Goal: Information Seeking & Learning: Learn about a topic

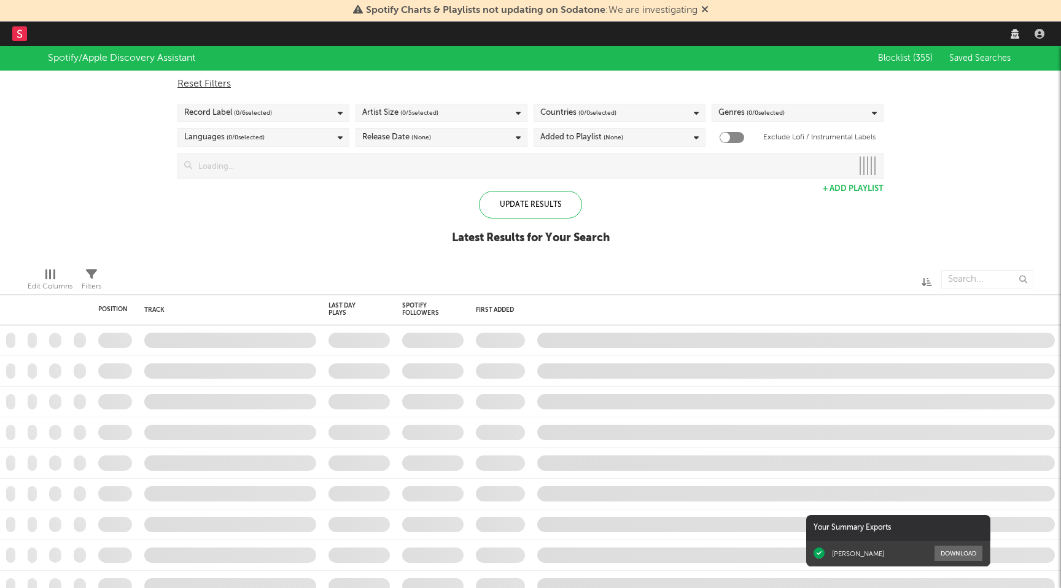
checkbox input "true"
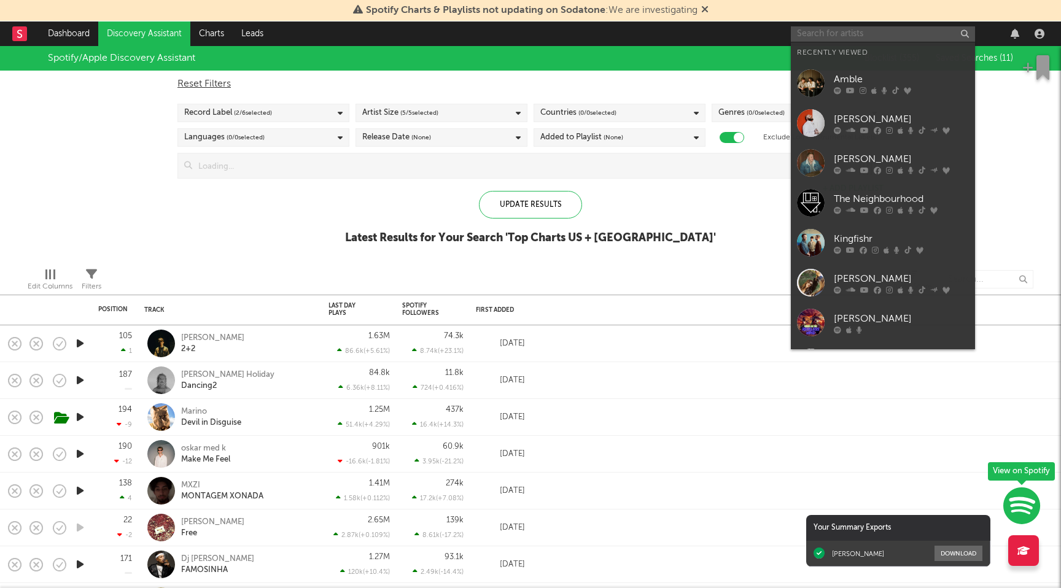
click at [848, 36] on input "text" at bounding box center [883, 33] width 184 height 15
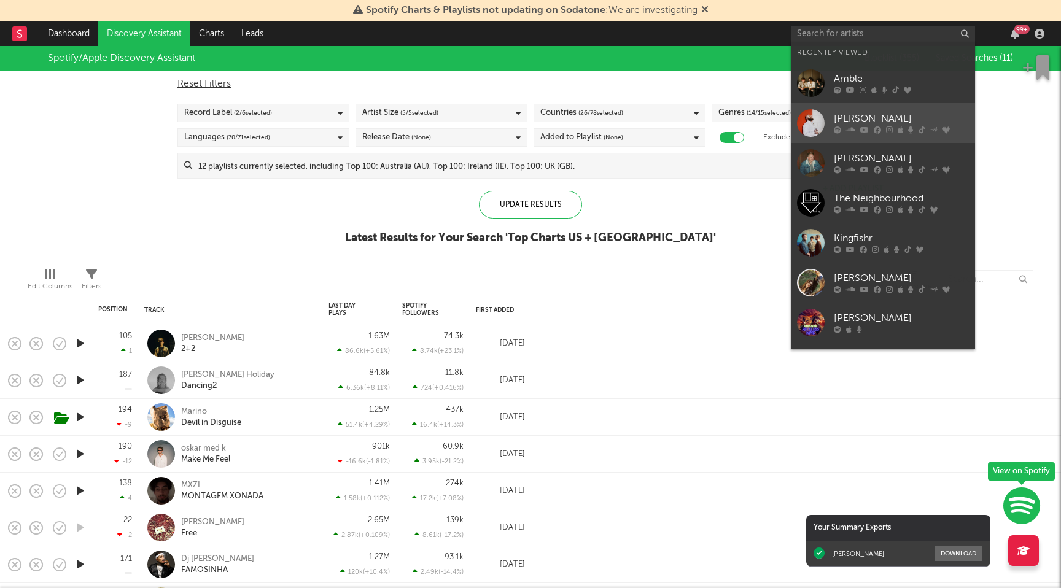
click at [860, 127] on icon at bounding box center [864, 130] width 9 height 7
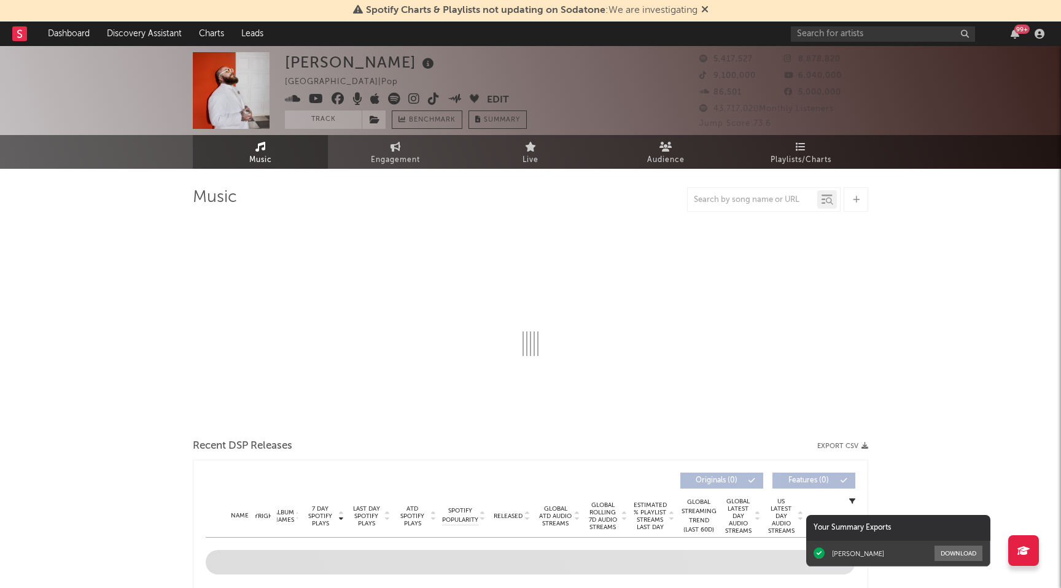
select select "6m"
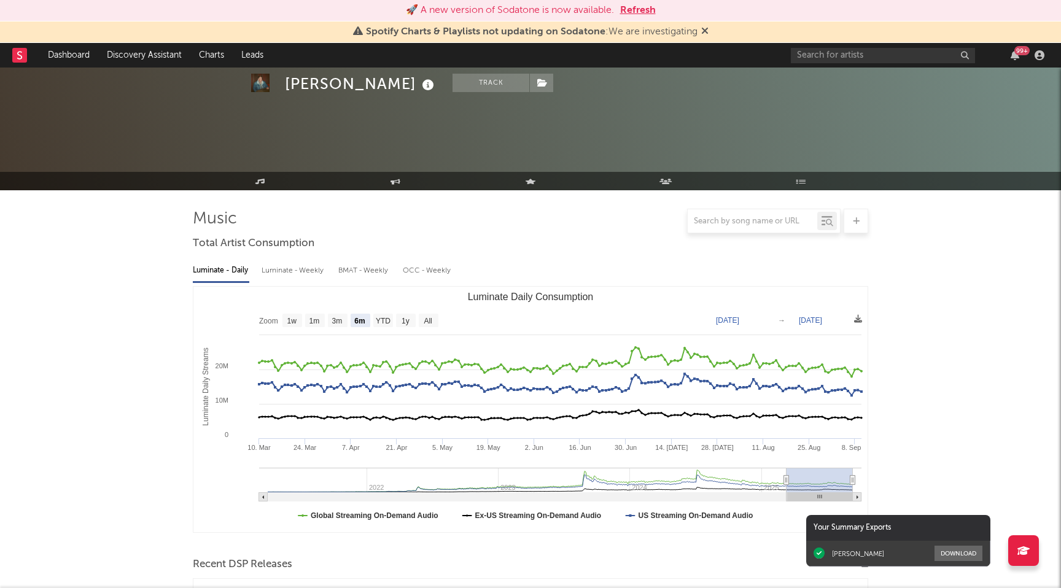
select select "6m"
